Goal: Find specific page/section: Find specific page/section

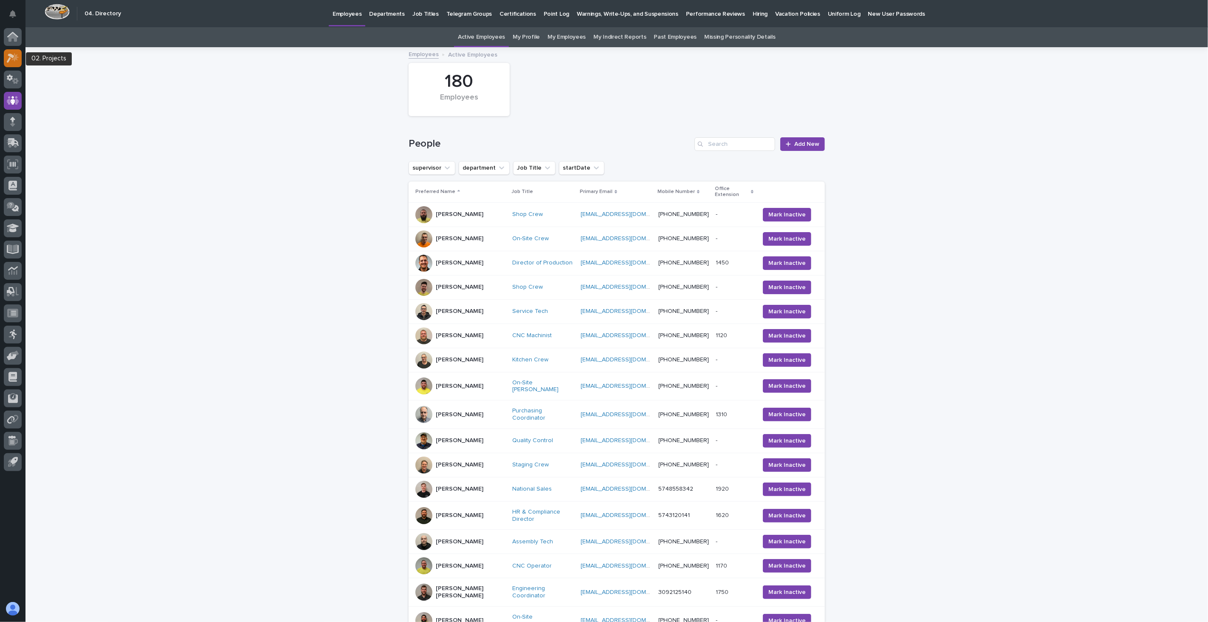
click at [15, 55] on icon at bounding box center [14, 57] width 7 height 8
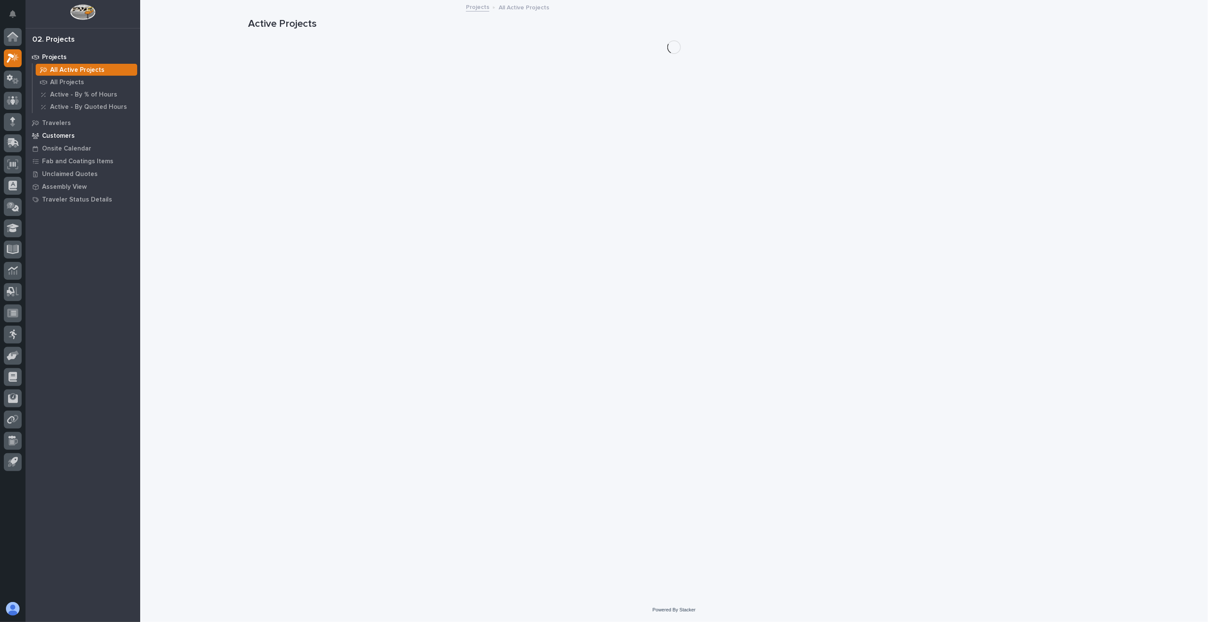
click at [65, 136] on p "Customers" at bounding box center [58, 136] width 33 height 8
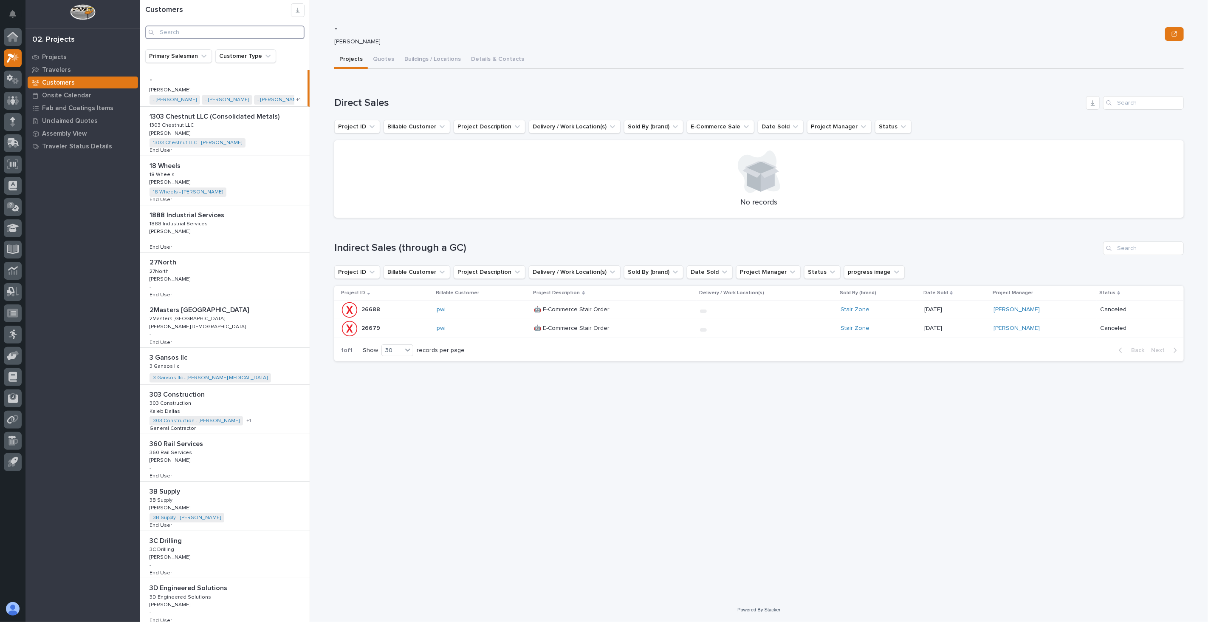
click at [183, 34] on input "Search" at bounding box center [224, 32] width 159 height 14
type input "[PERSON_NAME]"
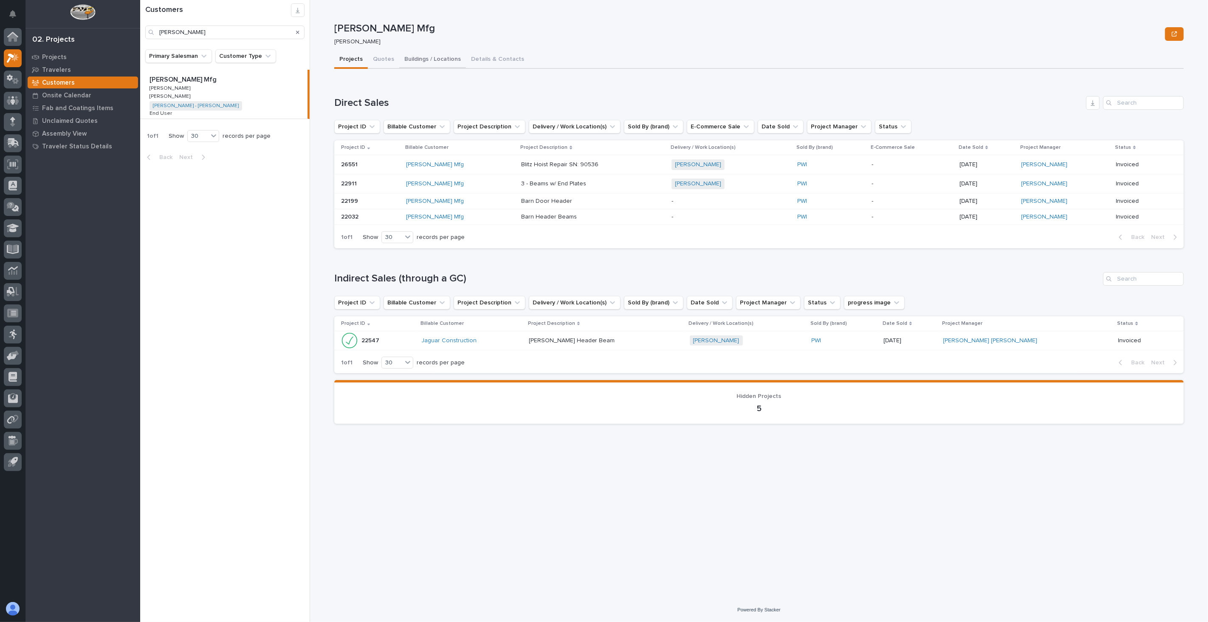
click at [442, 59] on button "Buildings / Locations" at bounding box center [432, 60] width 67 height 18
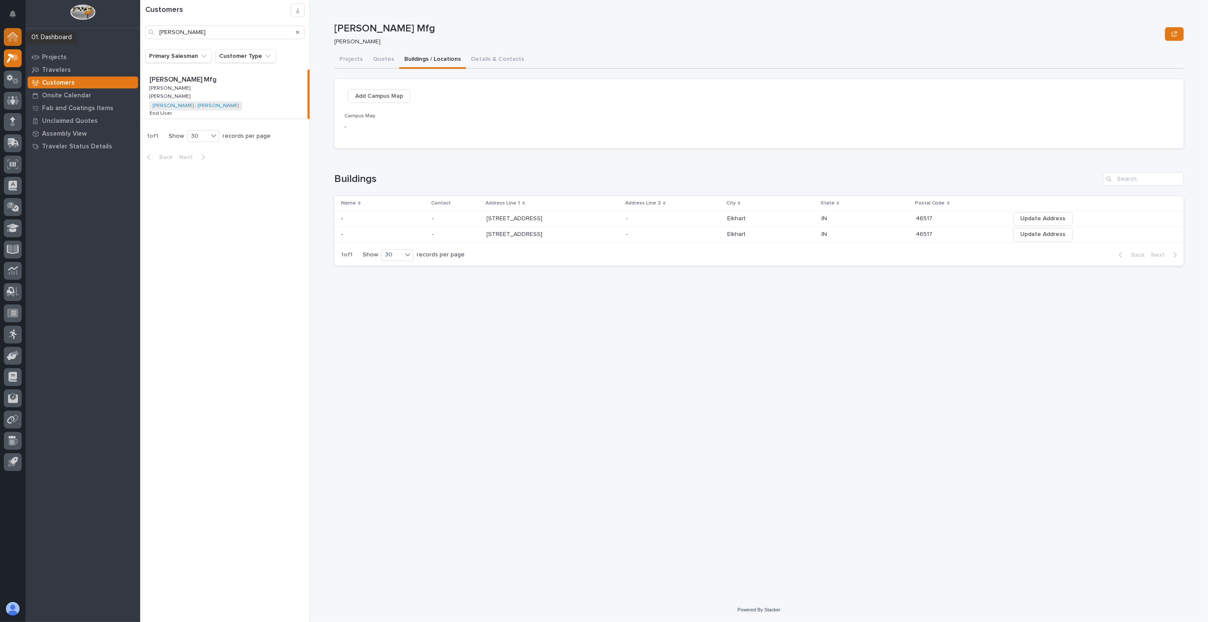
click at [11, 34] on icon at bounding box center [12, 37] width 8 height 8
